Goal: Task Accomplishment & Management: Manage account settings

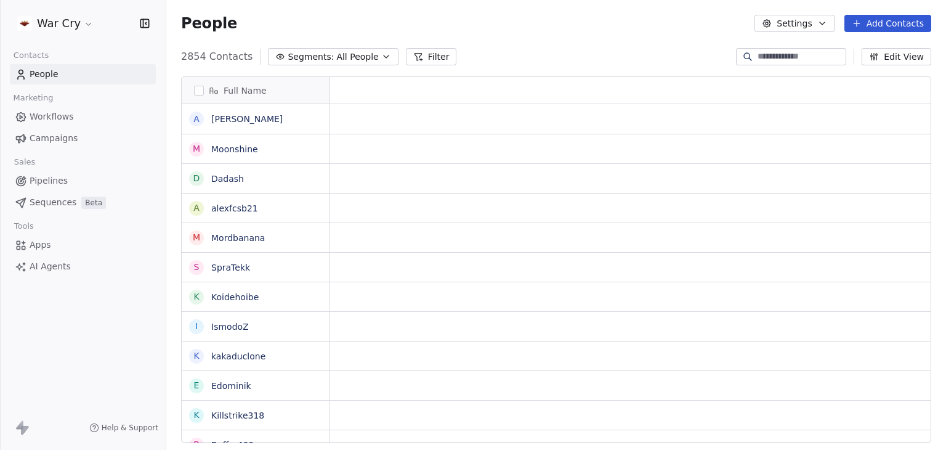
scroll to position [10, 10]
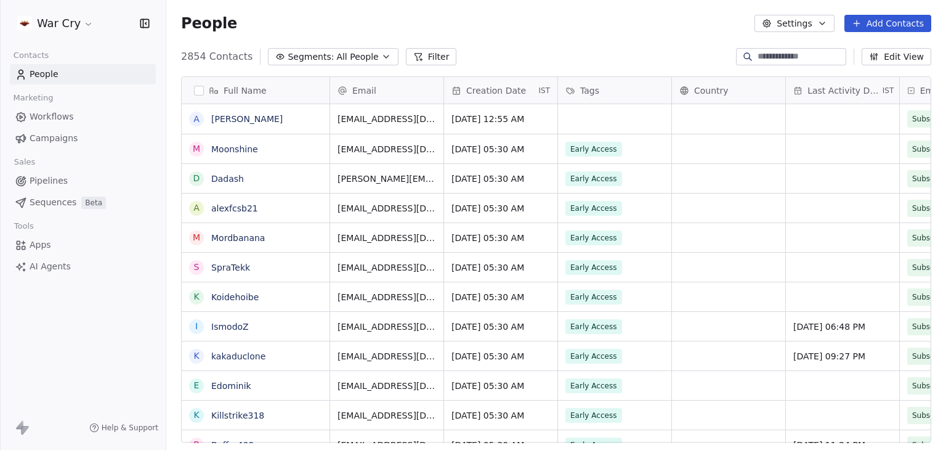
click at [768, 24] on icon "button" at bounding box center [767, 23] width 2 height 2
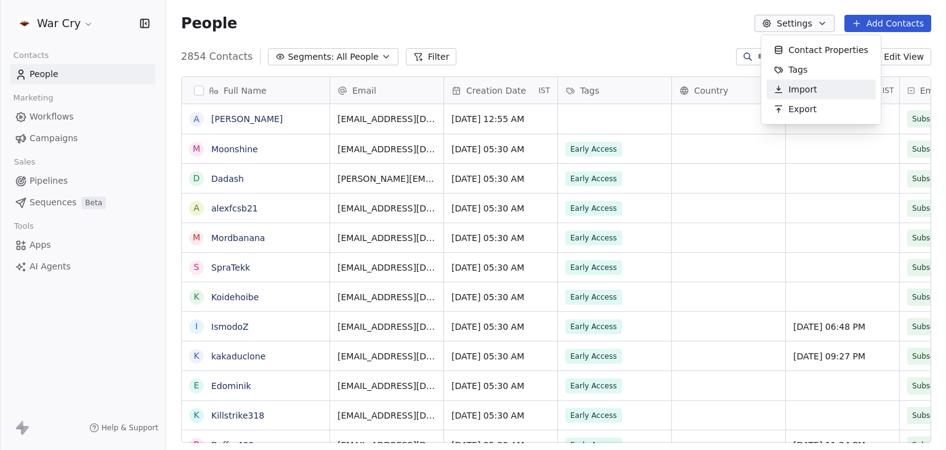
click at [793, 92] on span "Import" at bounding box center [802, 89] width 28 height 13
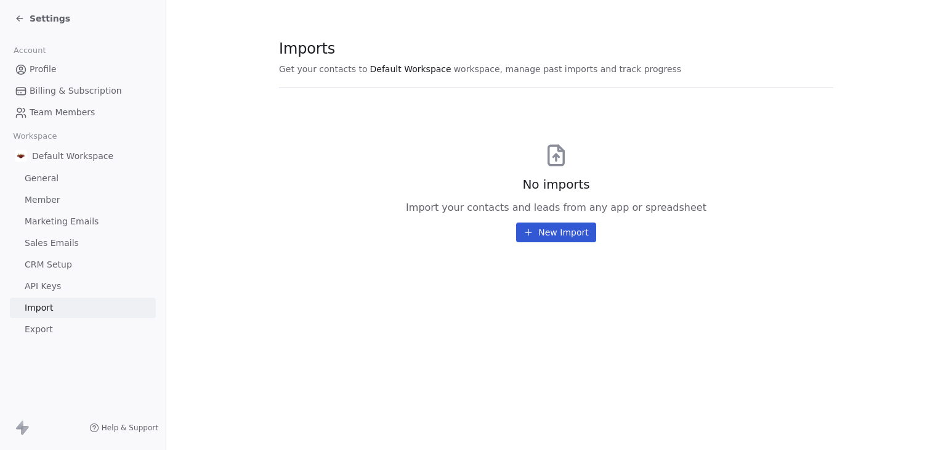
click at [52, 17] on span "Settings" at bounding box center [50, 18] width 41 height 12
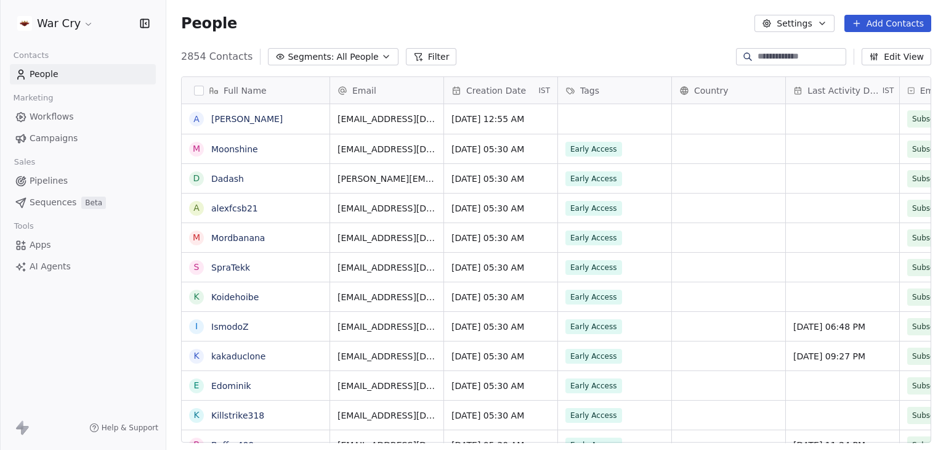
scroll to position [386, 770]
click at [808, 20] on button "Settings" at bounding box center [793, 23] width 79 height 17
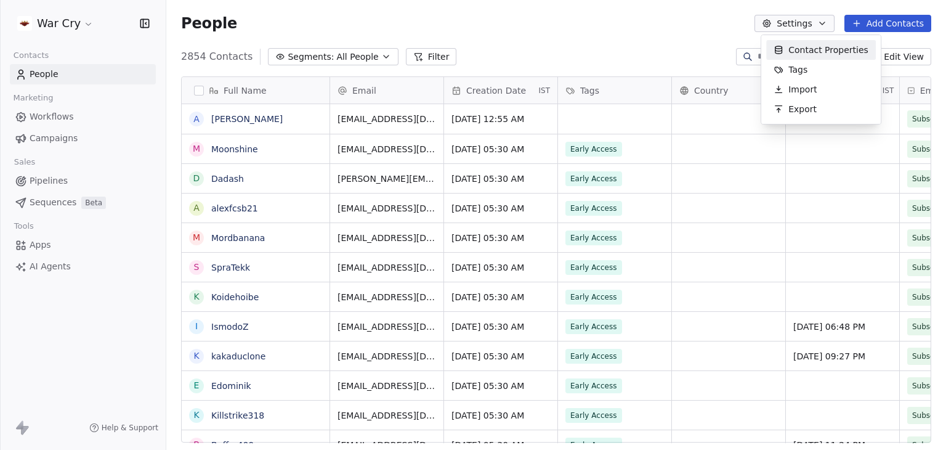
click at [818, 49] on span "Contact Properties" at bounding box center [828, 50] width 80 height 13
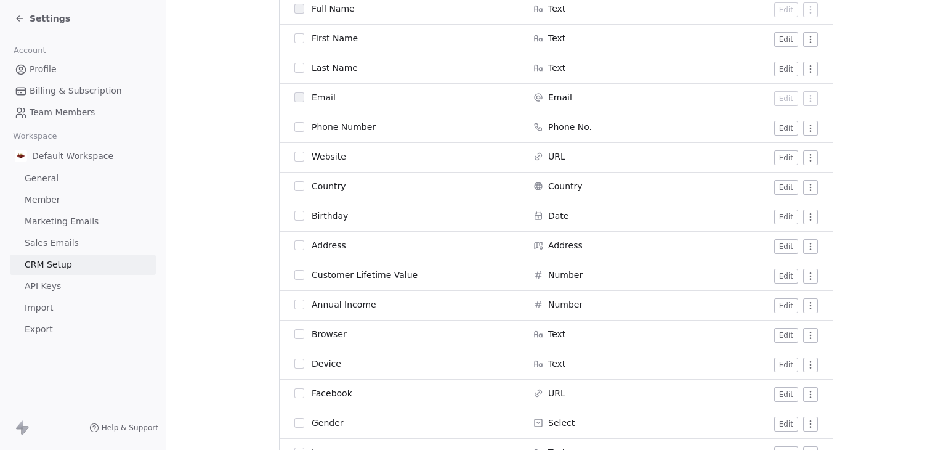
scroll to position [308, 0]
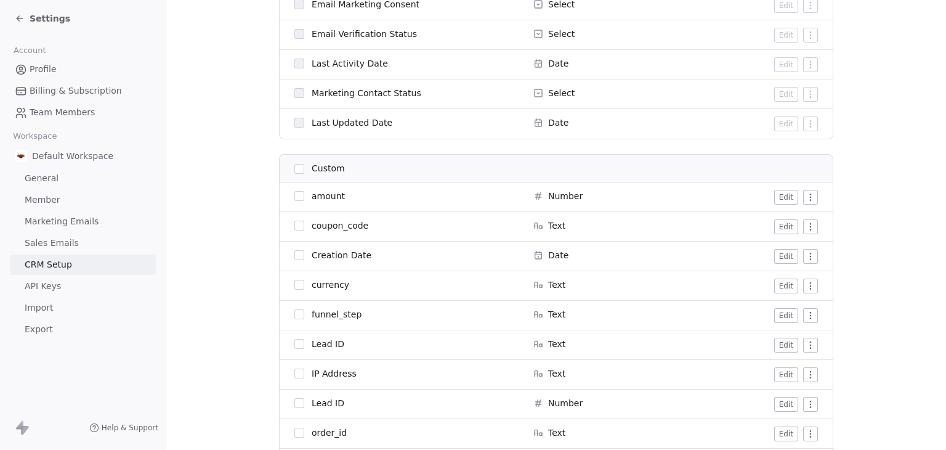
click at [347, 219] on span "coupon_code" at bounding box center [340, 225] width 57 height 12
drag, startPoint x: 366, startPoint y: 225, endPoint x: 307, endPoint y: 228, distance: 59.9
click at [307, 228] on div "coupon_code" at bounding box center [406, 225] width 224 height 12
copy span "coupon_code"
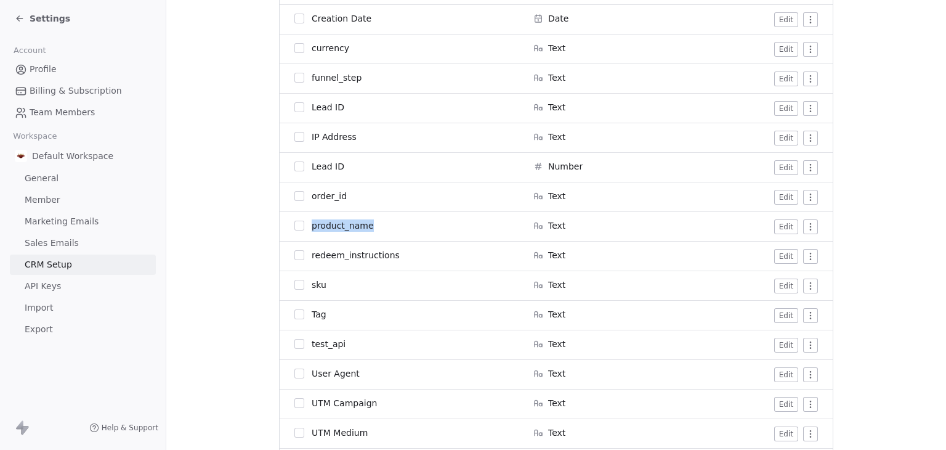
drag, startPoint x: 387, startPoint y: 228, endPoint x: 305, endPoint y: 227, distance: 81.3
click at [305, 227] on div "product_name" at bounding box center [406, 225] width 224 height 12
copy span "product_name"
drag, startPoint x: 345, startPoint y: 341, endPoint x: 302, endPoint y: 343, distance: 43.2
click at [302, 343] on div "test_api" at bounding box center [406, 344] width 224 height 12
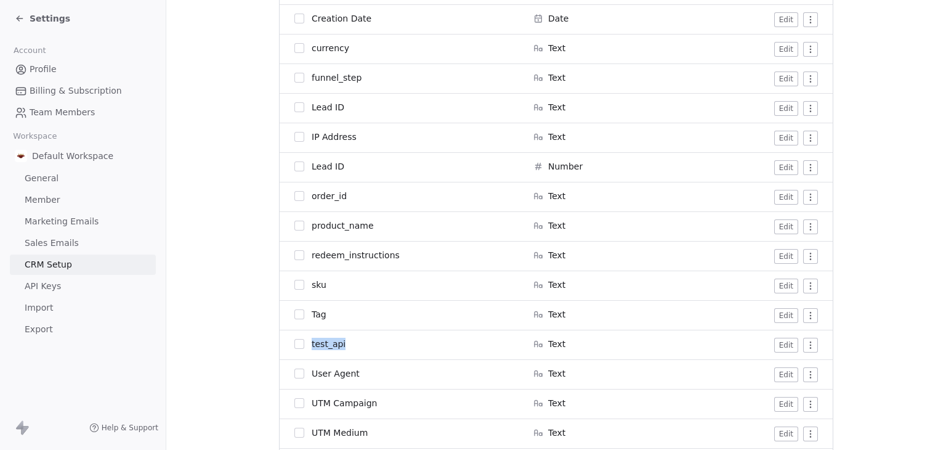
copy div "test_api"
click at [51, 18] on span "Settings" at bounding box center [50, 18] width 41 height 12
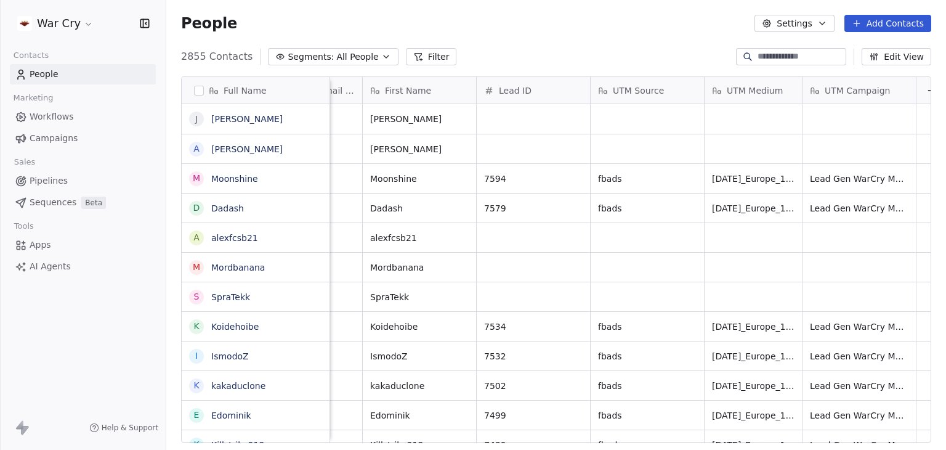
scroll to position [0, 789]
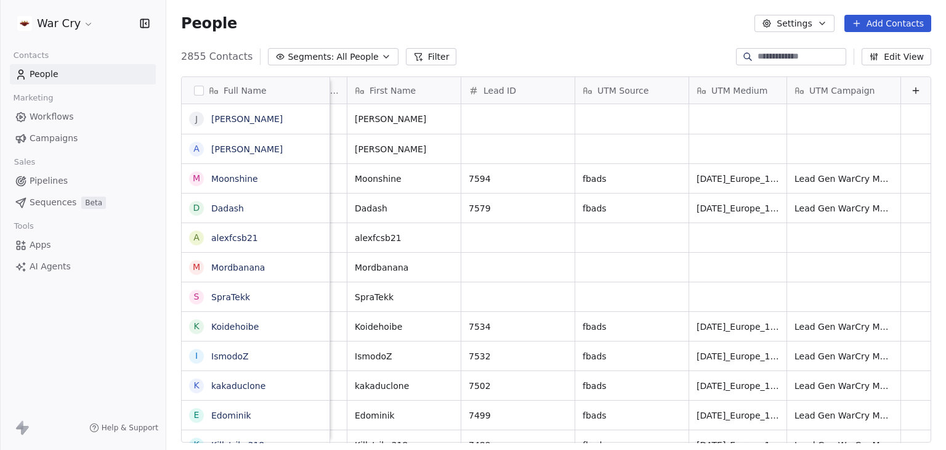
click at [894, 60] on button "Edit View" at bounding box center [897, 56] width 70 height 17
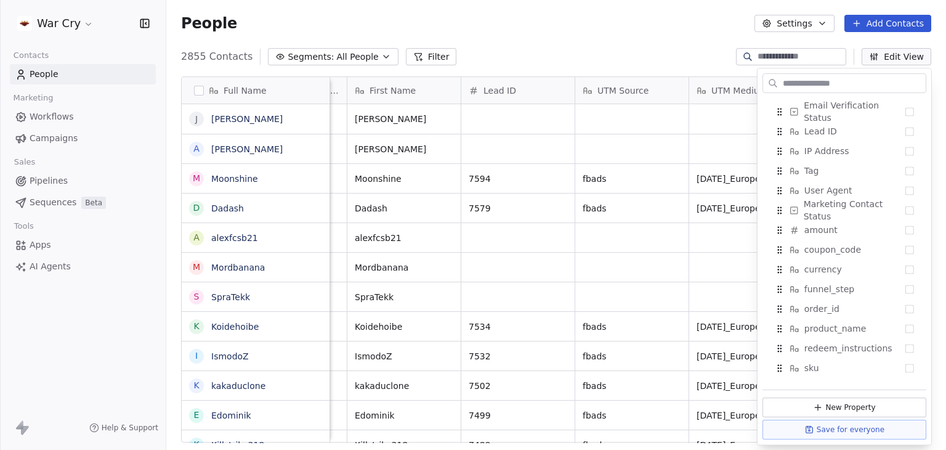
scroll to position [958, 0]
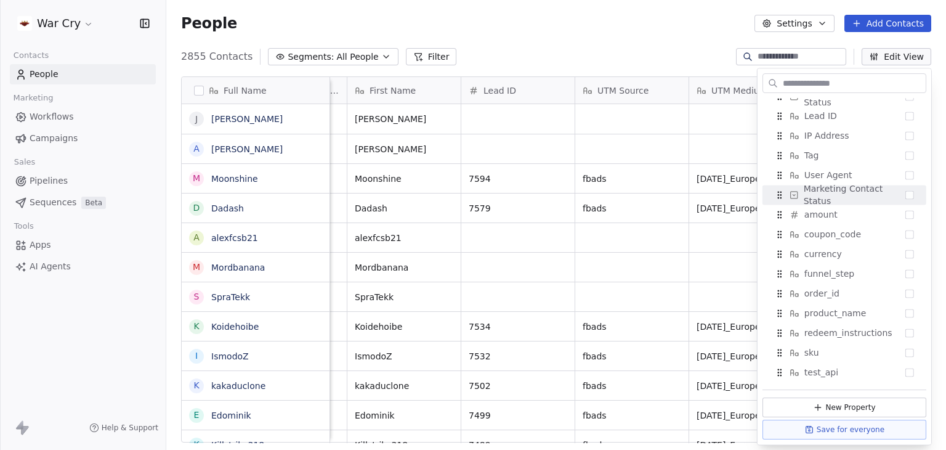
click at [479, 36] on div "People Settings Add Contacts" at bounding box center [556, 23] width 780 height 47
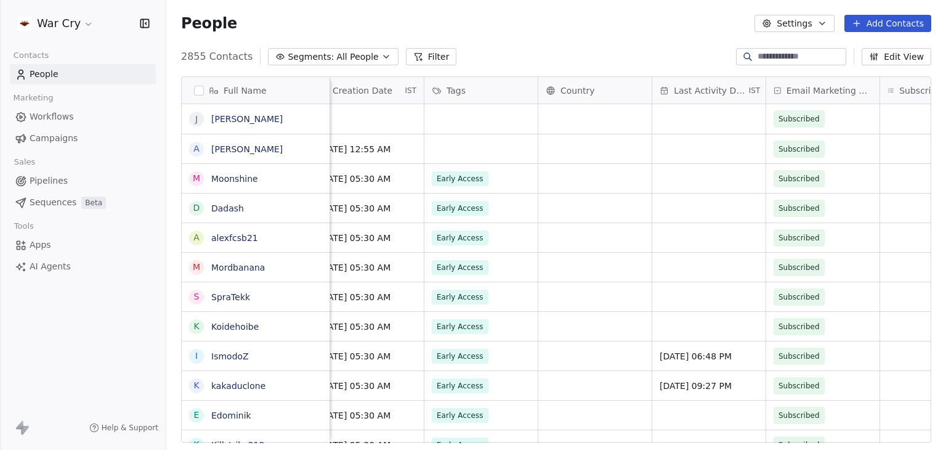
scroll to position [0, 0]
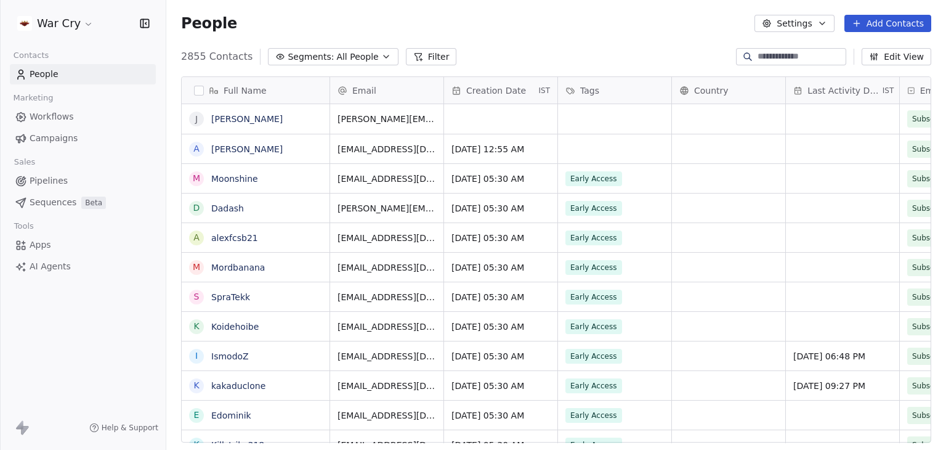
click at [503, 36] on div "People Settings Add Contacts" at bounding box center [556, 23] width 780 height 47
click at [490, 47] on div "2855 Contacts Segments: All People Filter Edit View" at bounding box center [556, 57] width 780 height 20
click at [802, 57] on input at bounding box center [801, 57] width 86 height 12
type input "****"
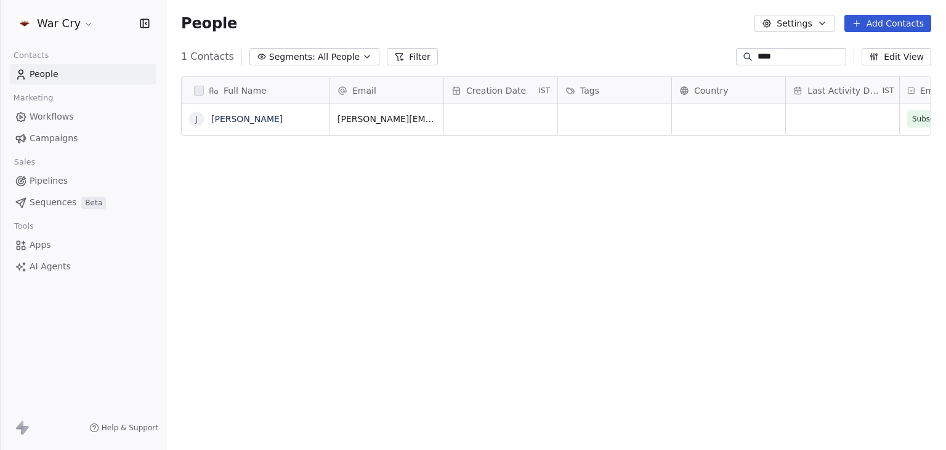
scroll to position [386, 770]
drag, startPoint x: 775, startPoint y: 57, endPoint x: 695, endPoint y: 55, distance: 80.7
click at [695, 55] on div "1 Contacts Segments: All People Filter **** Edit View" at bounding box center [556, 57] width 780 height 20
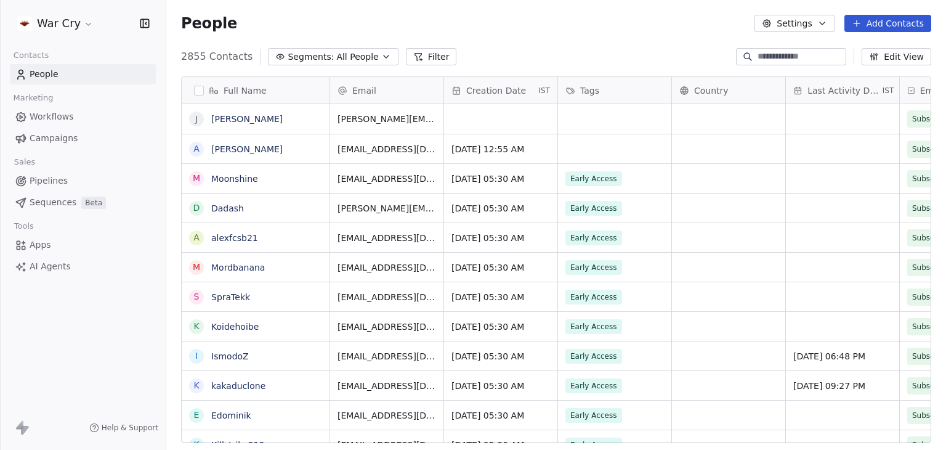
click at [76, 28] on html "War Cry Contacts People Marketing Workflows Campaigns Sales Pipelines Sequences…" at bounding box center [473, 225] width 946 height 450
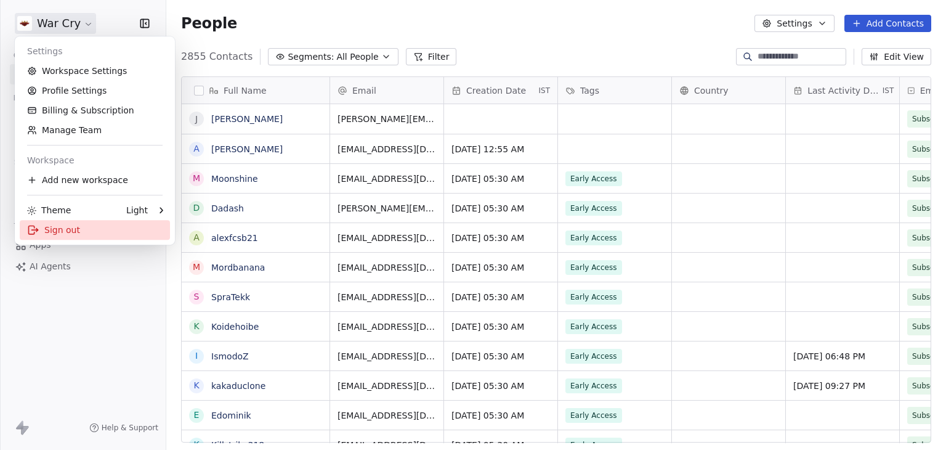
click at [60, 237] on div "Sign out" at bounding box center [95, 230] width 150 height 20
